Goal: Information Seeking & Learning: Check status

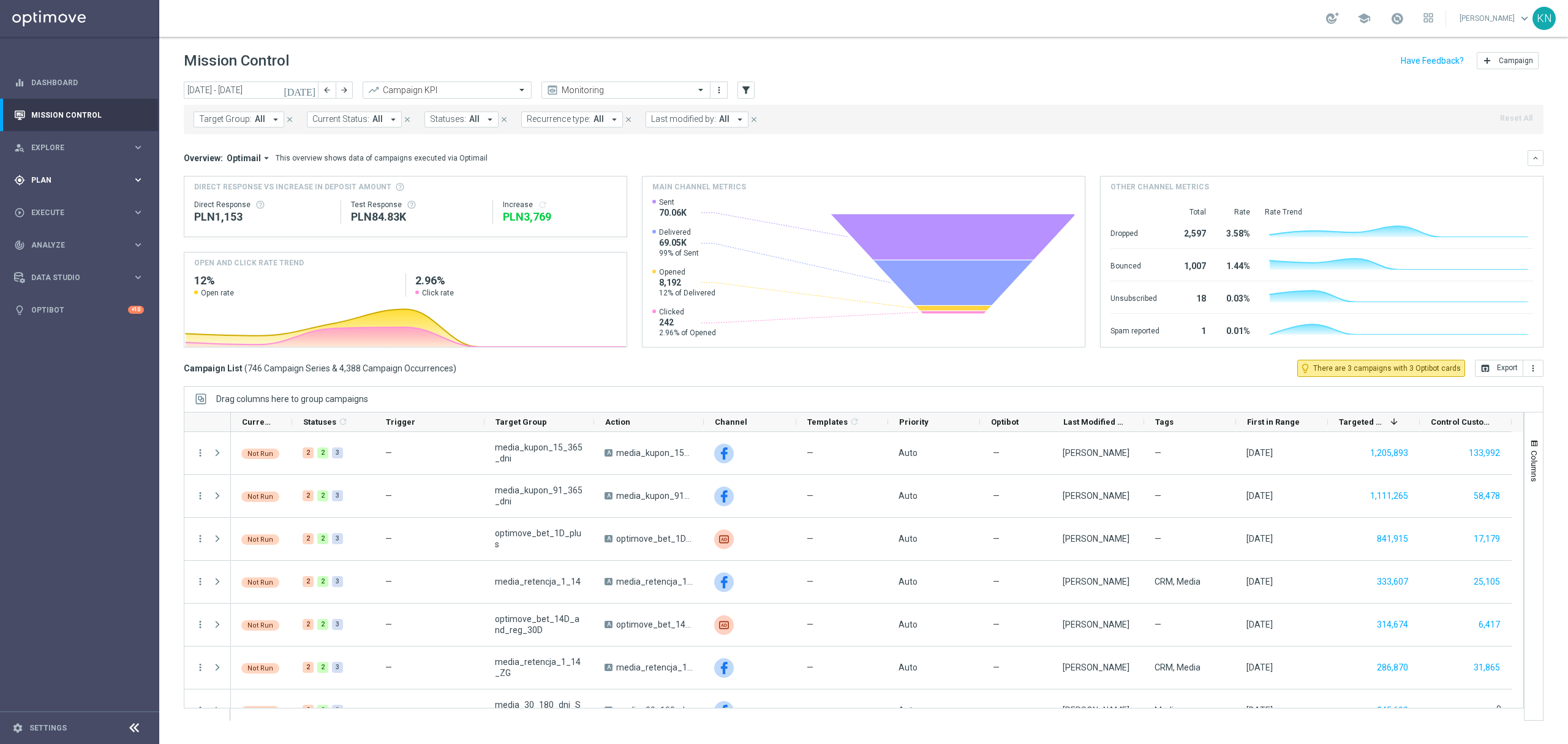
click at [65, 175] on div "gps_fixed Plan" at bounding box center [73, 181] width 118 height 11
click at [748, 86] on icon "filter_alt" at bounding box center [746, 90] width 11 height 11
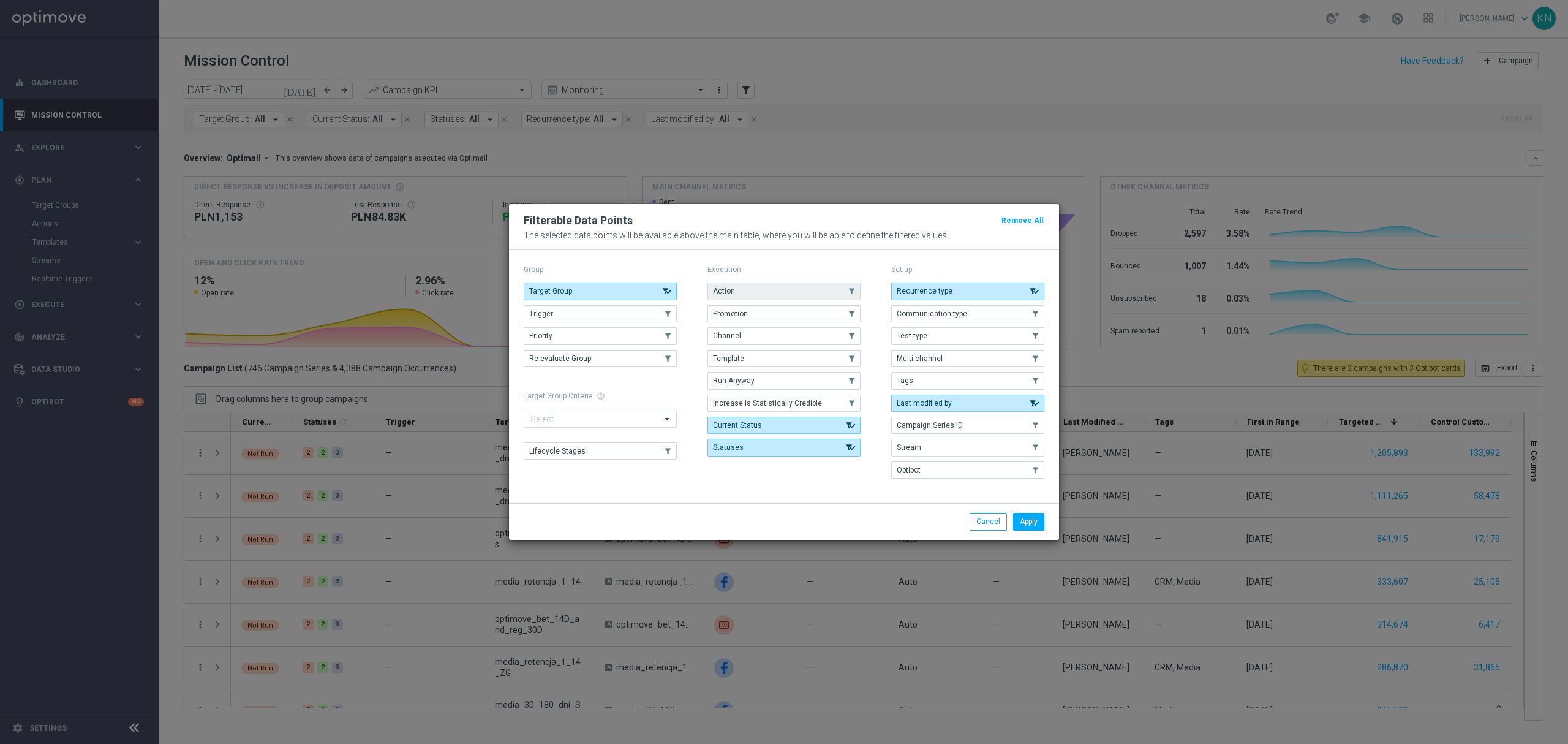
click at [735, 287] on button "Action" at bounding box center [784, 291] width 153 height 17
click at [1022, 525] on button "Apply" at bounding box center [1028, 521] width 31 height 17
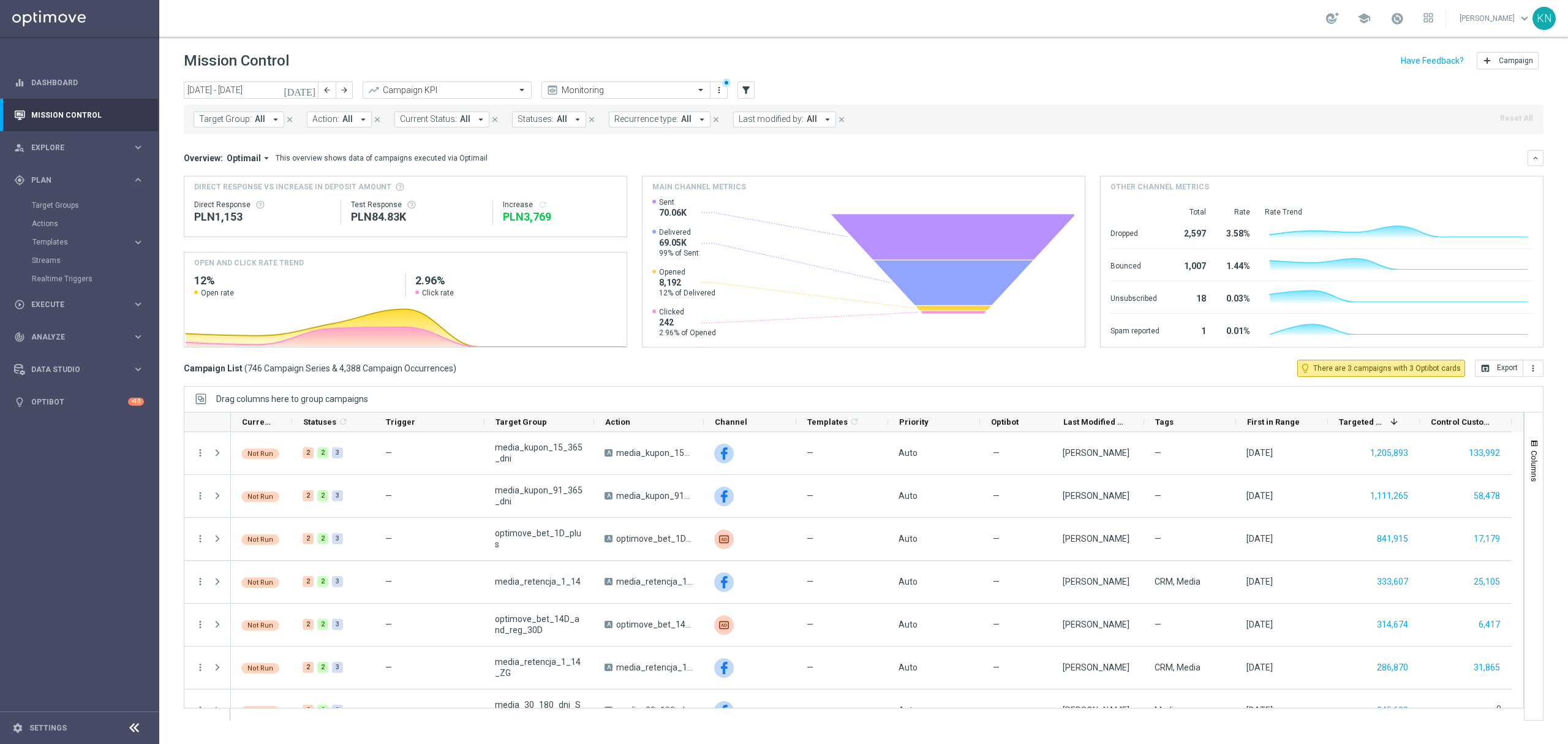
click at [327, 123] on span "Action:" at bounding box center [326, 119] width 27 height 11
click at [371, 201] on label "CRM_ALL_TARGET_OFFER_MAXIKOMBI_100925" at bounding box center [407, 197] width 163 height 7
type input "CRM_ALL_TARGET_OFFER_MAXIKOMBI_100925"
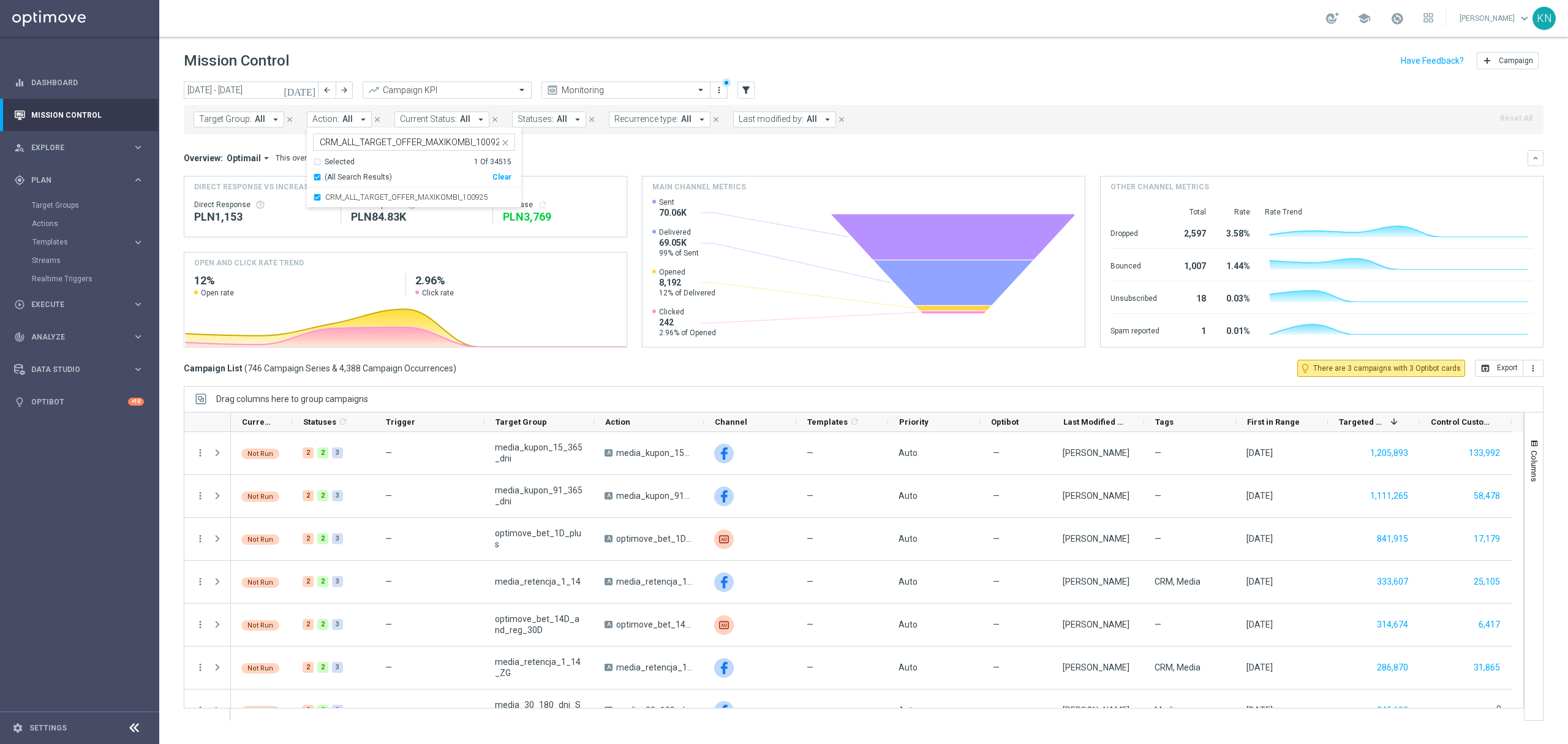
click at [735, 156] on div "Overview: Optimail arrow_drop_down This overview shows data of campaigns execut…" at bounding box center [855, 158] width 1343 height 11
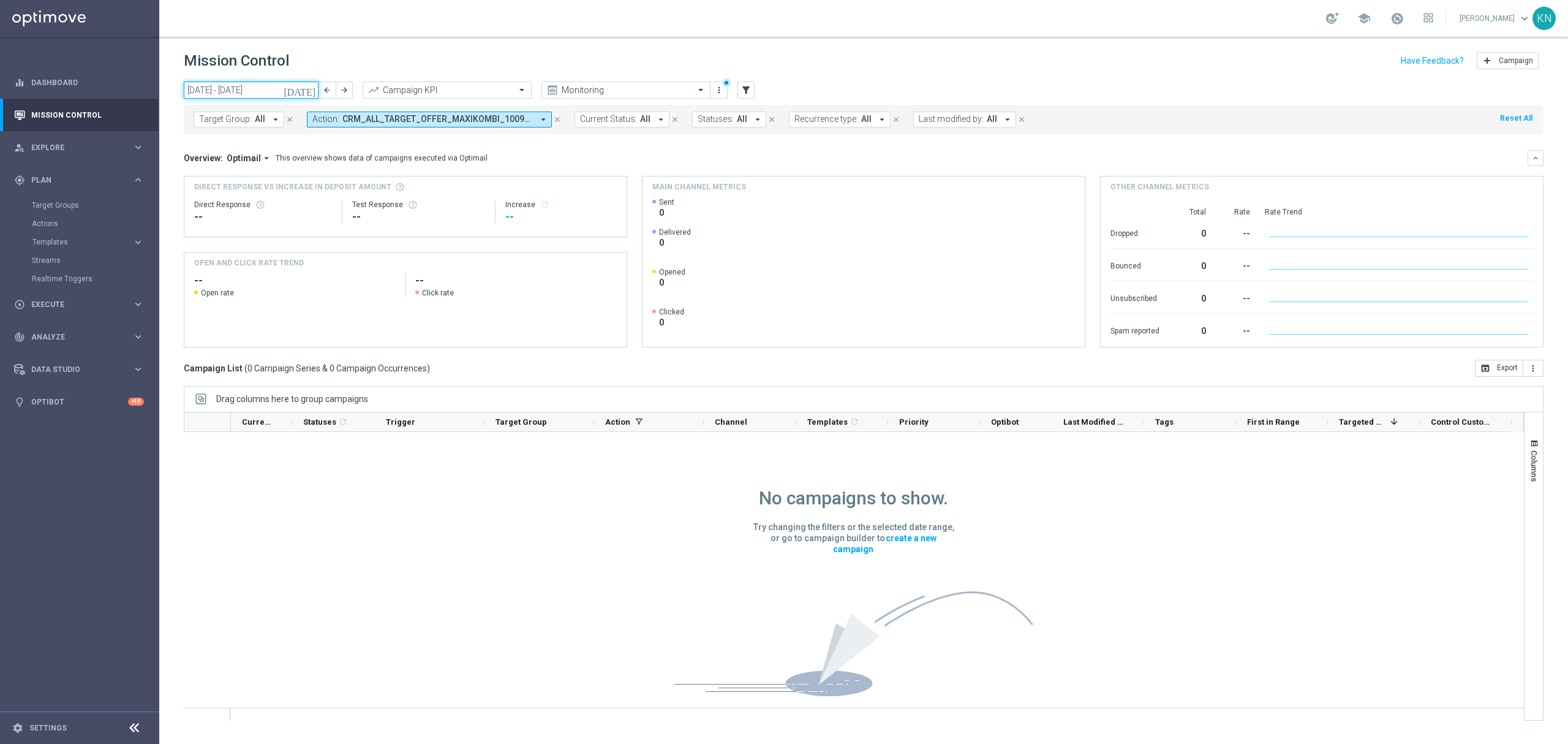
click at [277, 89] on input "[DATE] - [DATE]" at bounding box center [251, 90] width 135 height 17
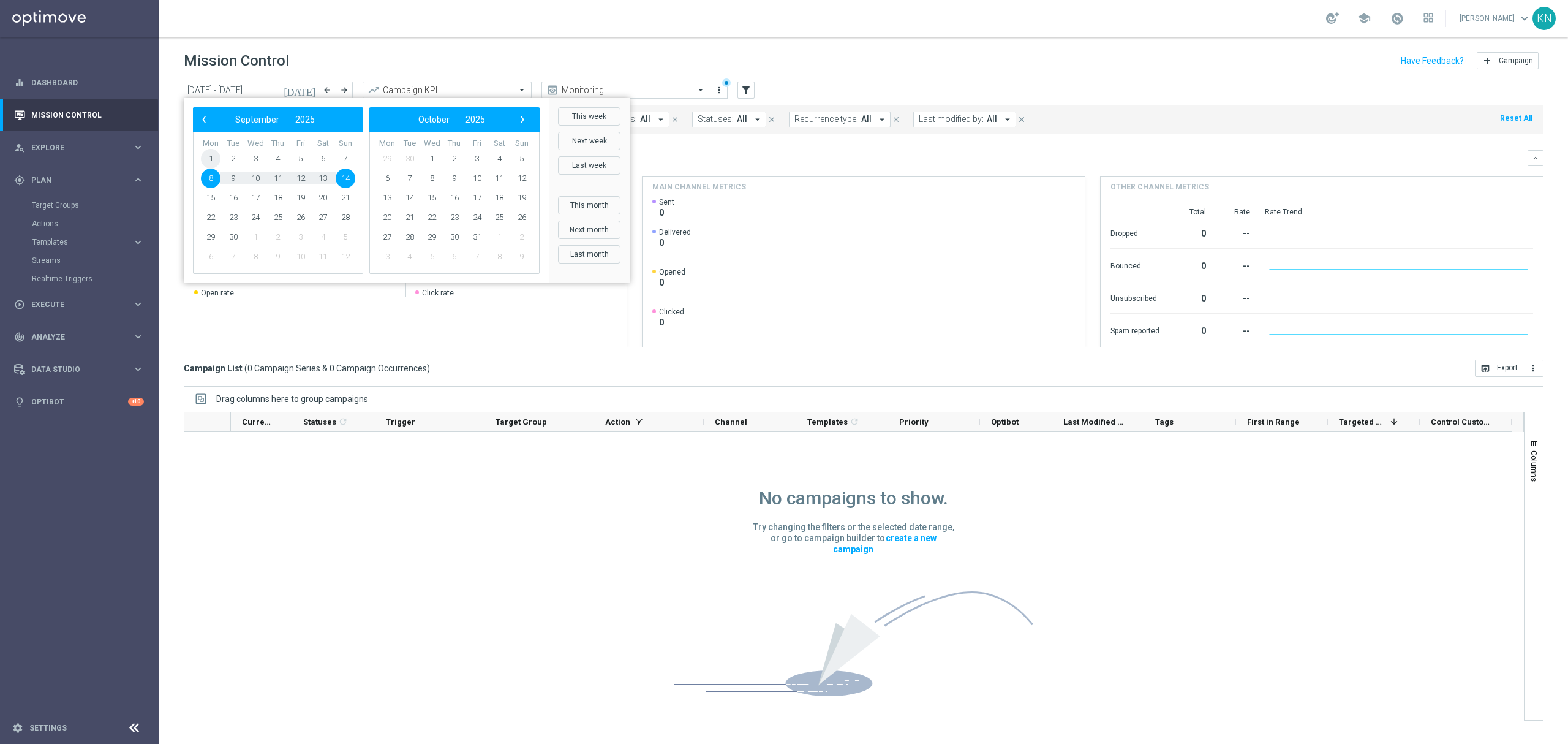
click at [212, 157] on span "1" at bounding box center [211, 159] width 20 height 20
click at [353, 194] on span "21" at bounding box center [345, 198] width 20 height 20
type input "[DATE] - [DATE]"
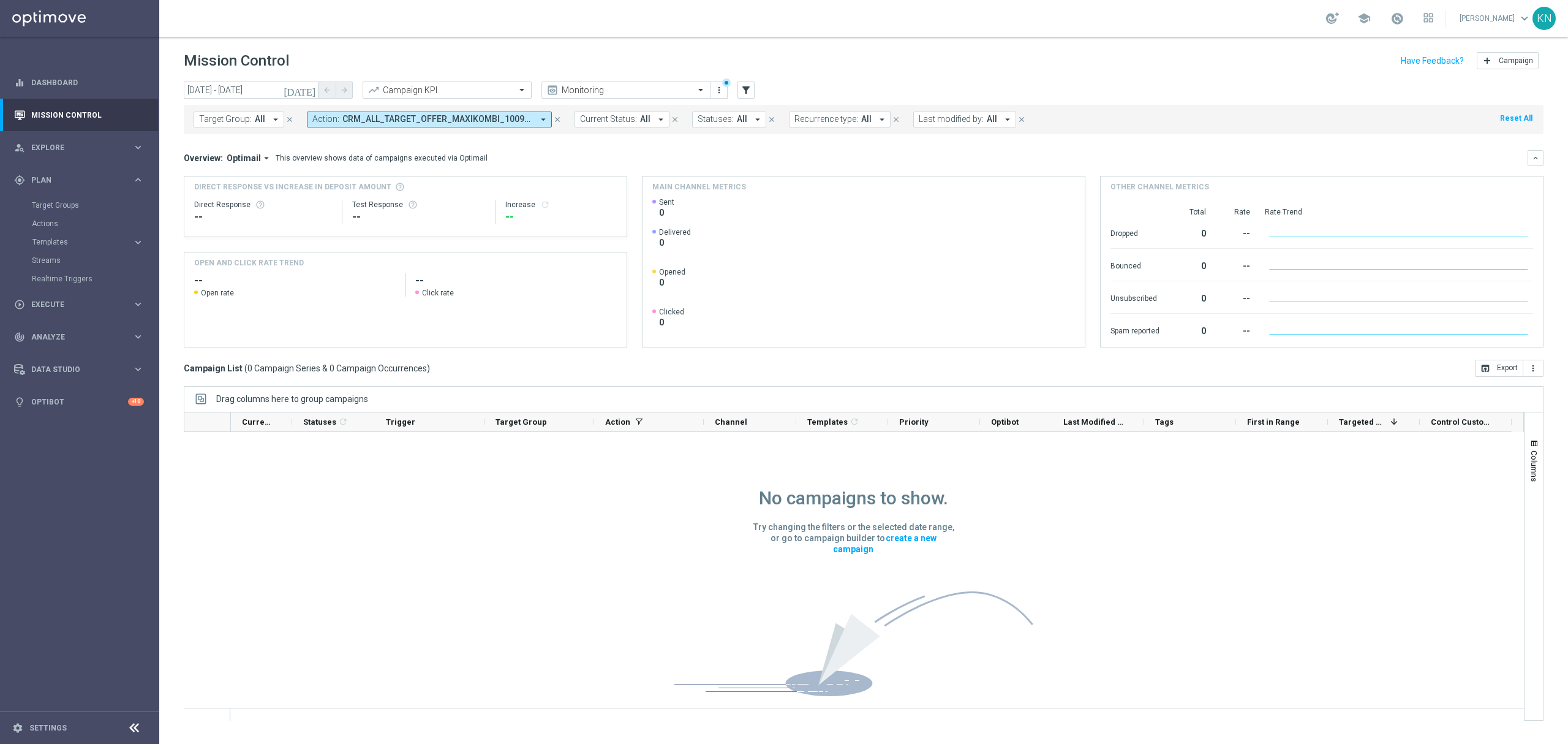
click at [235, 117] on span "Target Group:" at bounding box center [225, 119] width 53 height 11
click at [496, 124] on span "CRM_ALL_TARGET_OFFER_MAXIKOMBI_100925" at bounding box center [437, 119] width 190 height 11
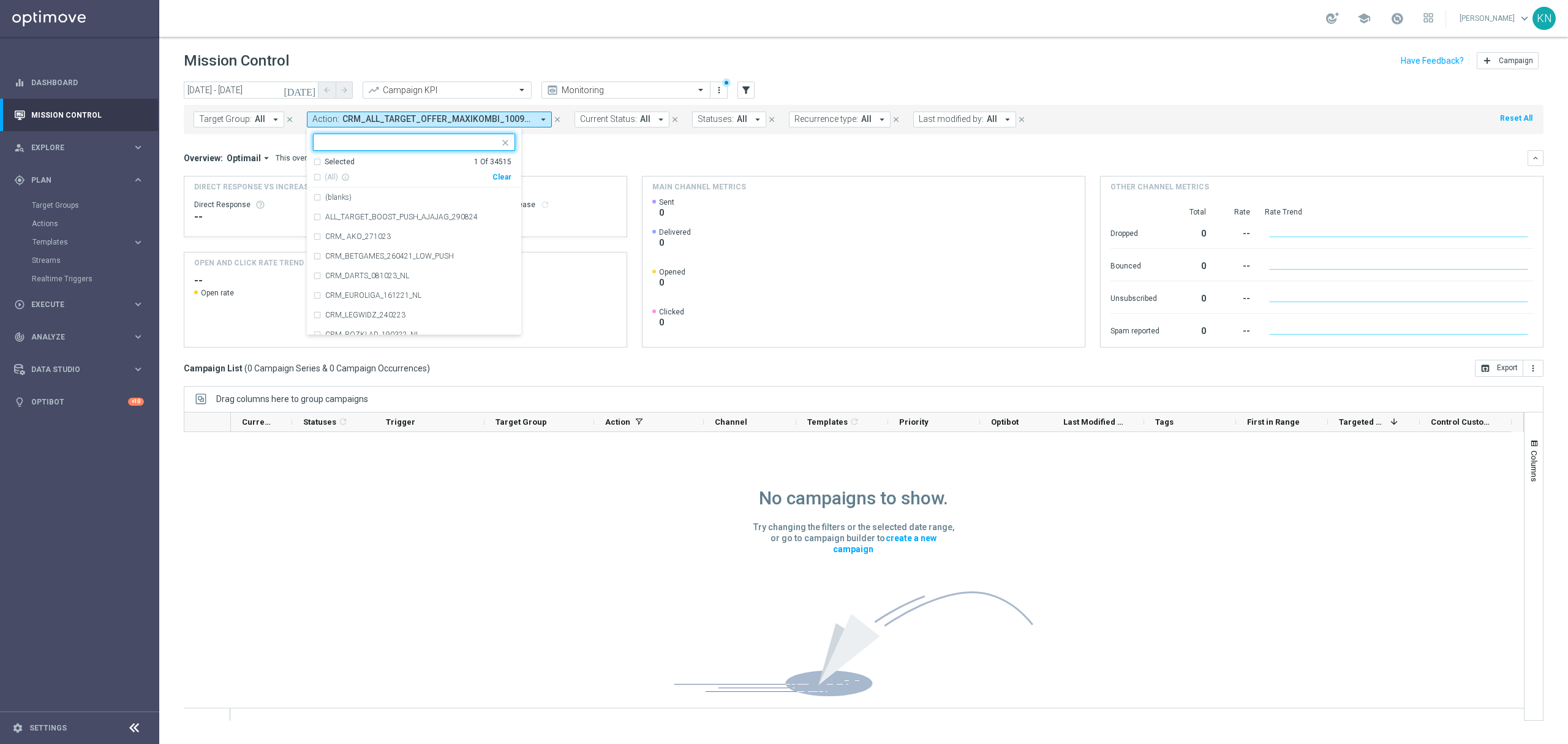
click at [317, 160] on div "Selected 1 Of 34515" at bounding box center [412, 162] width 199 height 11
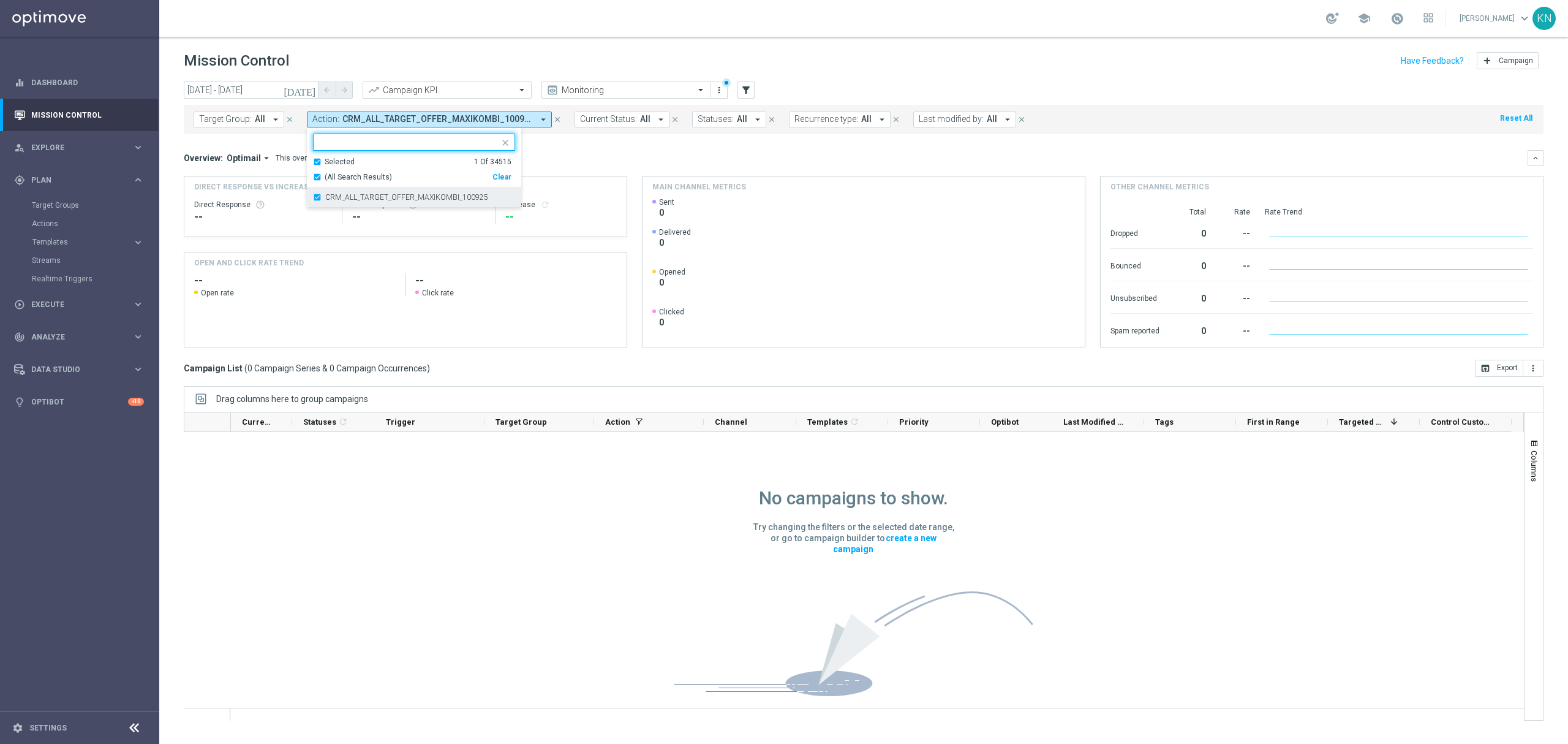
click at [314, 200] on div "CRM_ALL_TARGET_OFFER_MAXIKOMBI_100925" at bounding box center [414, 197] width 202 height 20
click at [316, 163] on div "Selected 0 Of 34515" at bounding box center [412, 162] width 199 height 11
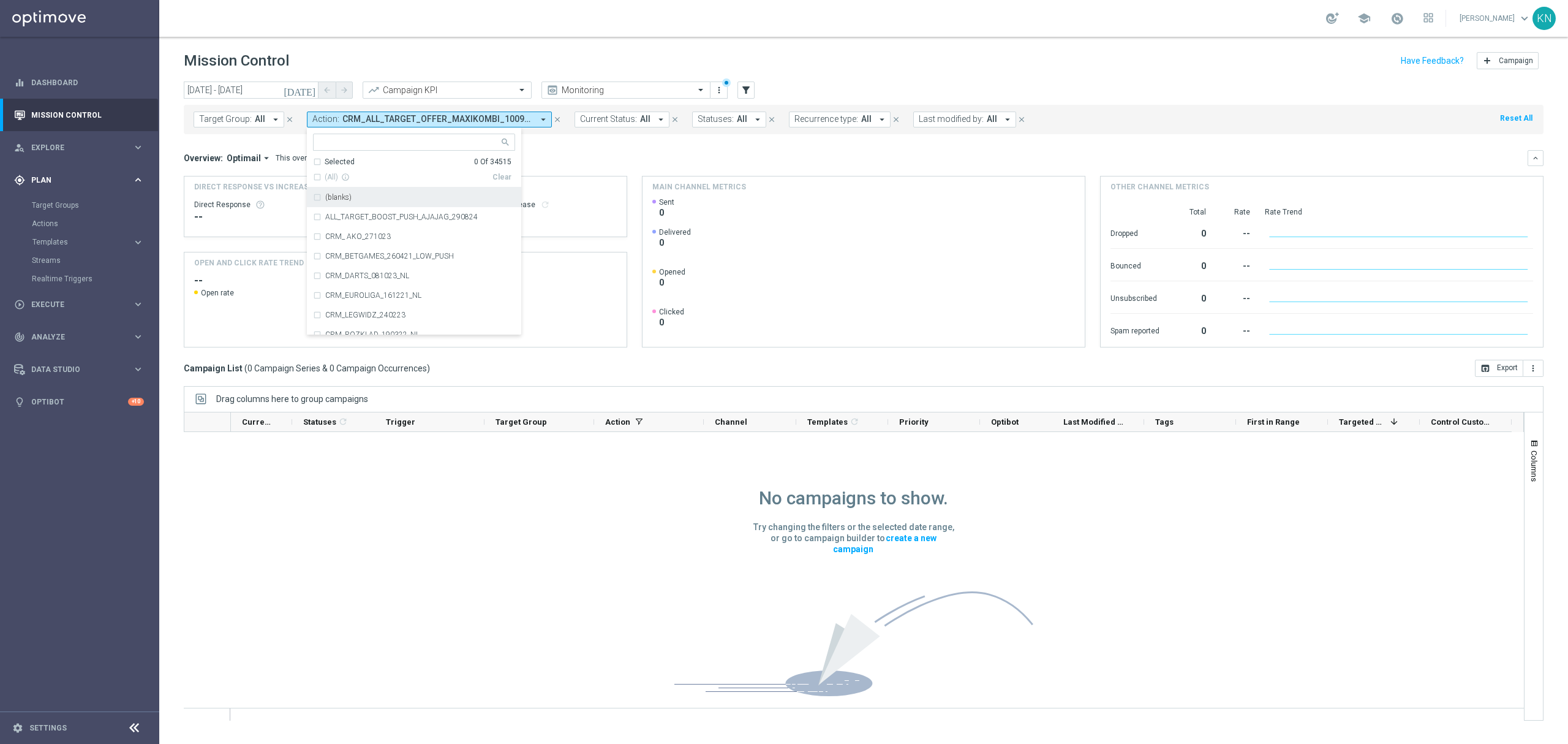
click at [635, 147] on mini-dashboard "Overview: Optimail arrow_drop_down This overview shows data of campaigns execut…" at bounding box center [864, 247] width 1359 height 226
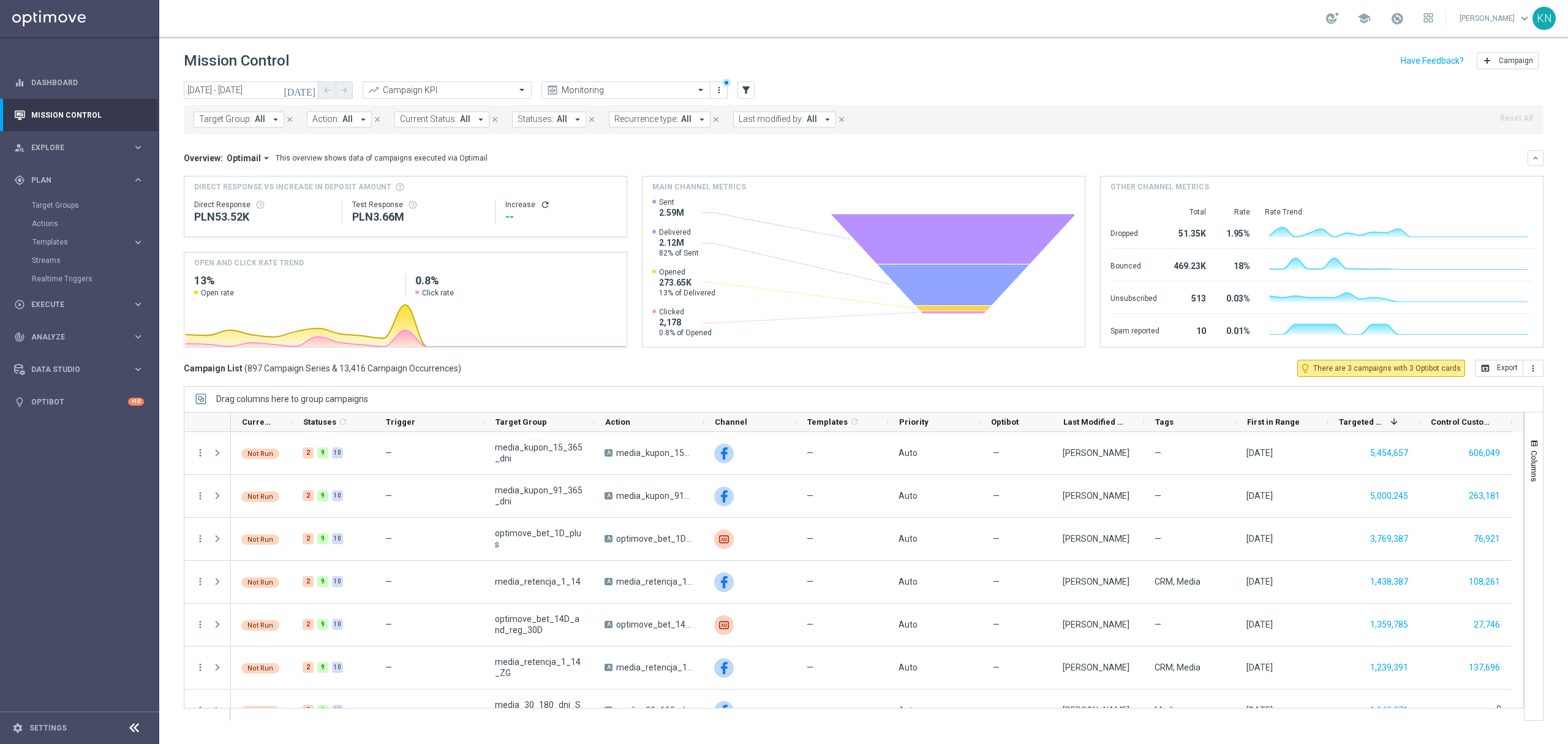
click at [258, 127] on button "Target Group: All arrow_drop_down" at bounding box center [239, 119] width 91 height 16
click at [204, 197] on div "CRM_ALL_TARGET_OFFER_MAXIKOMBI_EMAIL_100925" at bounding box center [301, 197] width 202 height 20
type input "CRM_ALL_TARGET_OFFER_MAXIKOMBI"
click at [530, 151] on div "Overview: Optimail arrow_drop_down This overview shows data of campaigns execut…" at bounding box center [864, 158] width 1359 height 16
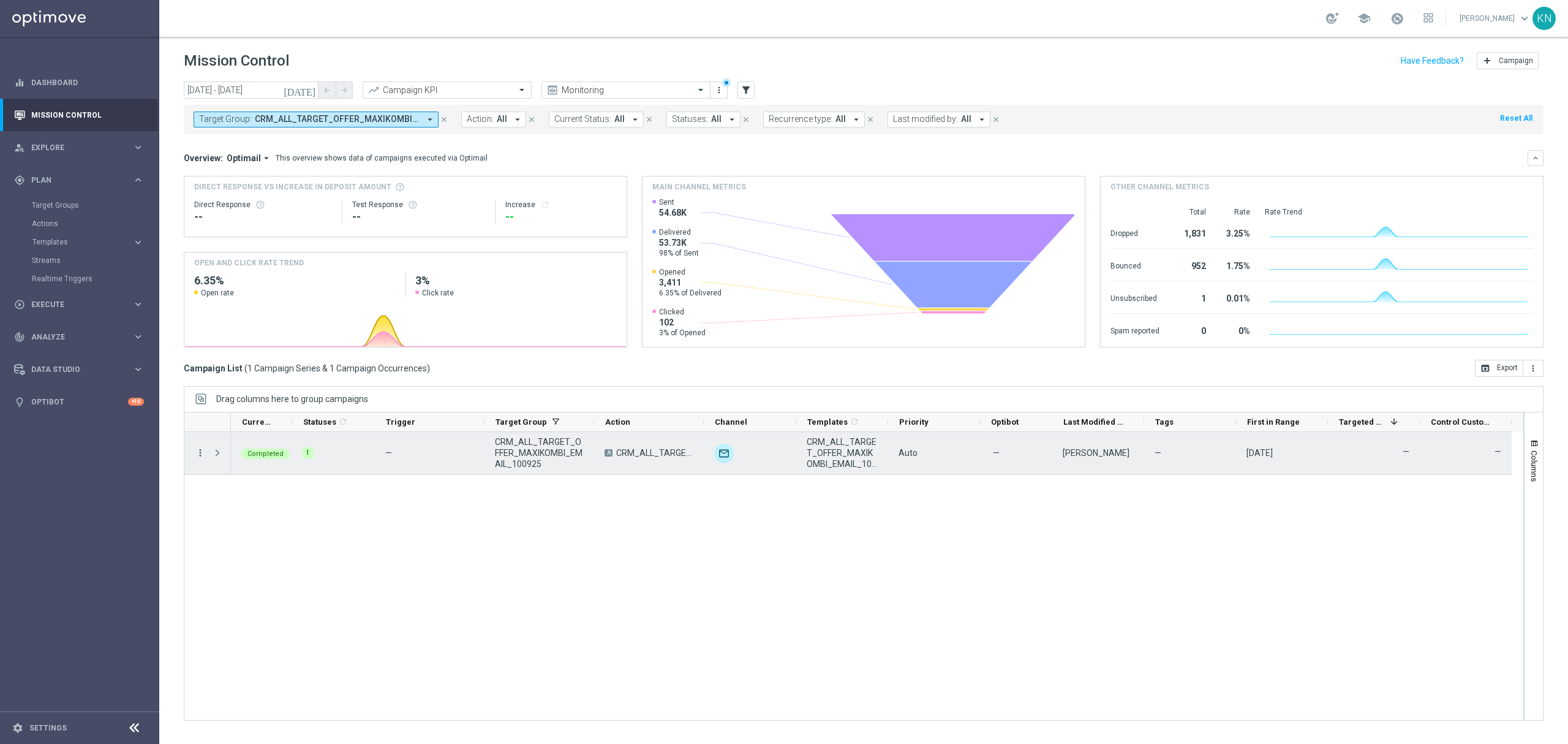
click at [204, 454] on icon "more_vert" at bounding box center [200, 453] width 11 height 11
click at [280, 464] on span "Campaign Details" at bounding box center [256, 462] width 62 height 8
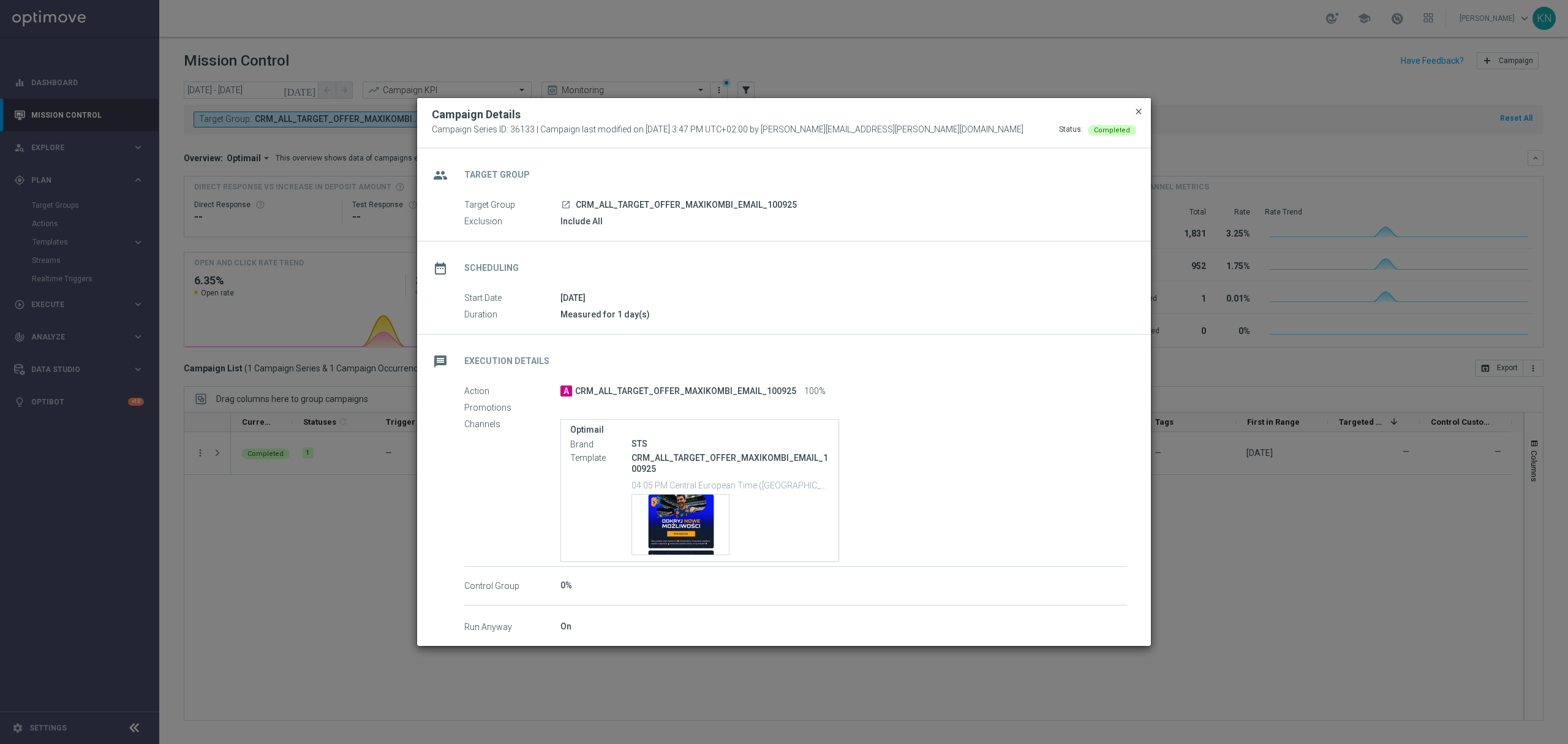
click at [1140, 107] on span "close" at bounding box center [1138, 112] width 10 height 10
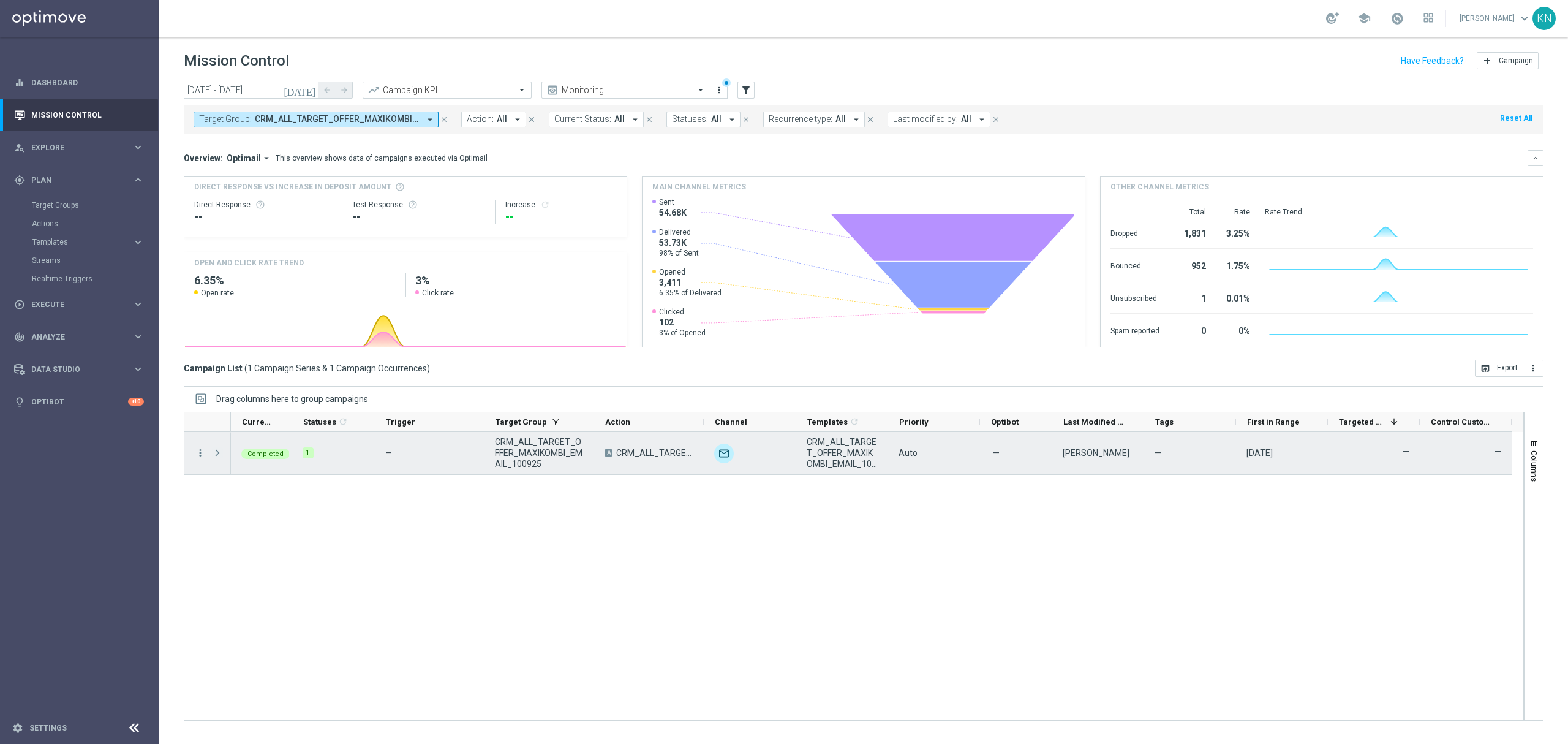
click at [217, 453] on span "Press SPACE to select this row." at bounding box center [218, 453] width 11 height 10
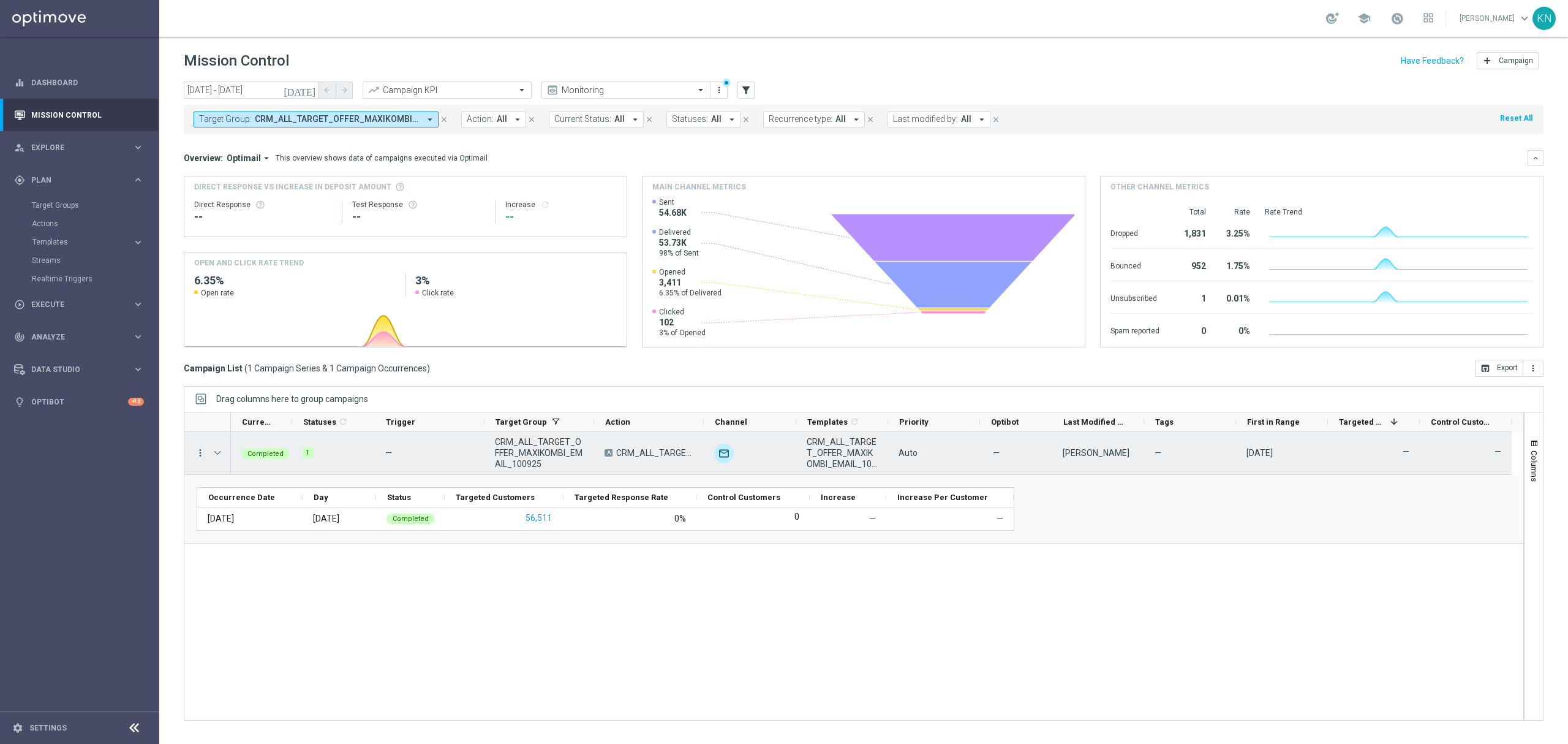
click at [199, 449] on icon "more_vert" at bounding box center [200, 453] width 11 height 11
click at [275, 500] on div "Channel Metrics" at bounding box center [282, 495] width 114 height 8
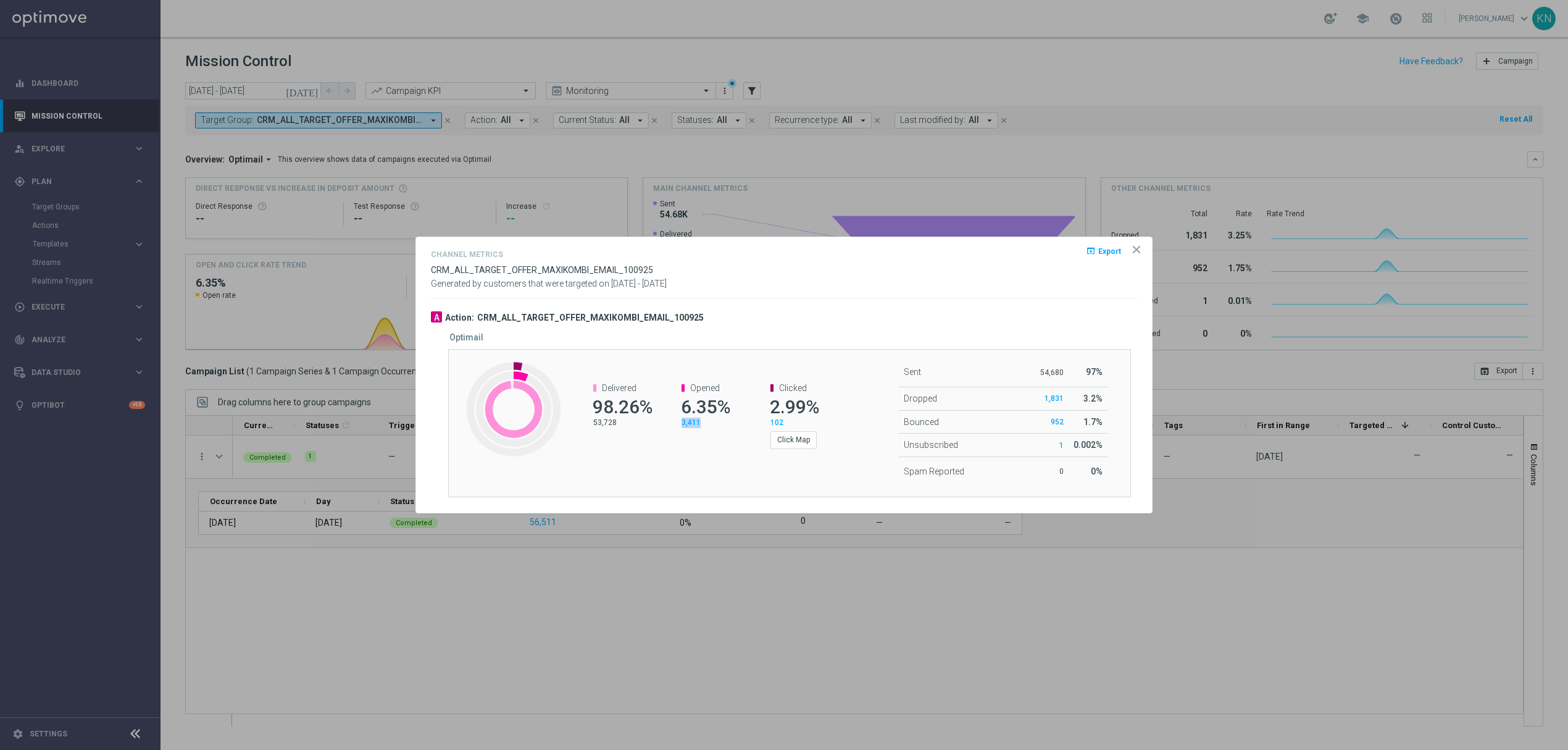
drag, startPoint x: 677, startPoint y: 428, endPoint x: 716, endPoint y: 421, distance: 39.6
click at [716, 421] on div "Opened 6.35% 3,411" at bounding box center [704, 405] width 88 height 70
click at [720, 431] on div "Opened 6.35% 3,411" at bounding box center [704, 405] width 88 height 70
click at [805, 443] on button "Click Map" at bounding box center [793, 440] width 46 height 17
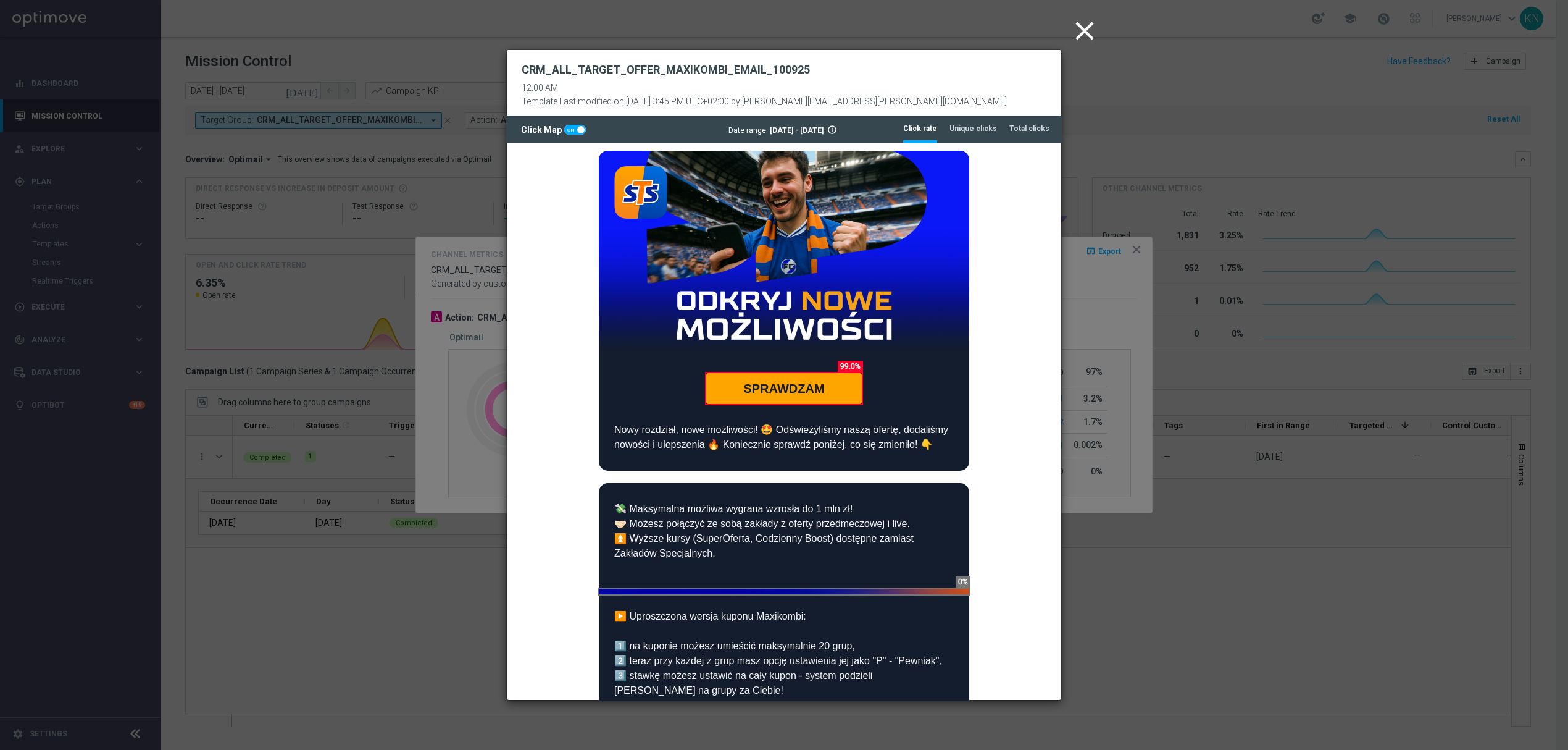
click at [1077, 26] on icon "close" at bounding box center [1085, 31] width 31 height 31
